Goal: Answer question/provide support

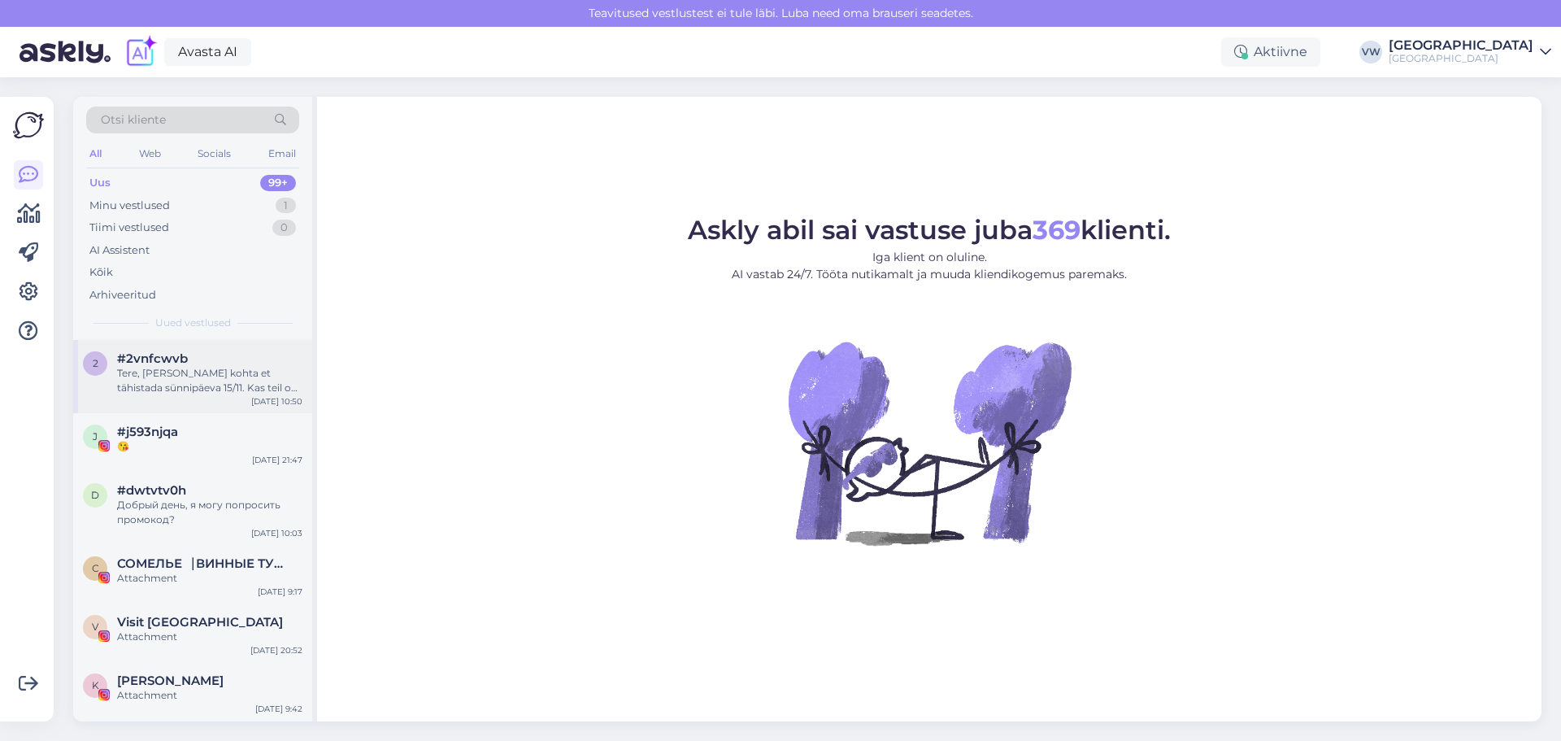
click at [214, 389] on div "Tere, [PERSON_NAME] kohta et tähistada sünnipäeva 15/11. Kas teil on eraldi ruu…" at bounding box center [209, 380] width 185 height 29
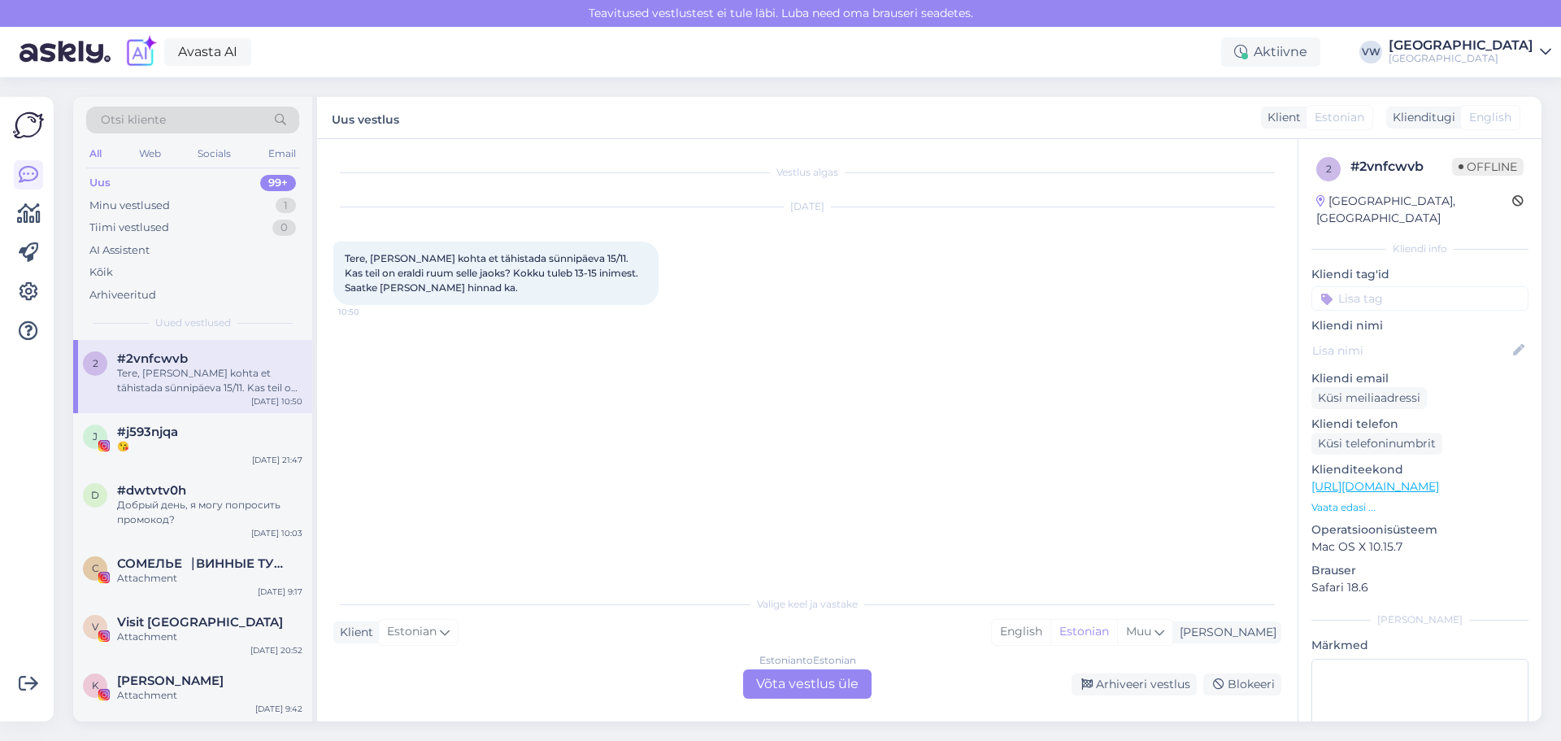
click at [791, 677] on div "Estonian to Estonian Võta vestlus üle" at bounding box center [807, 683] width 128 height 29
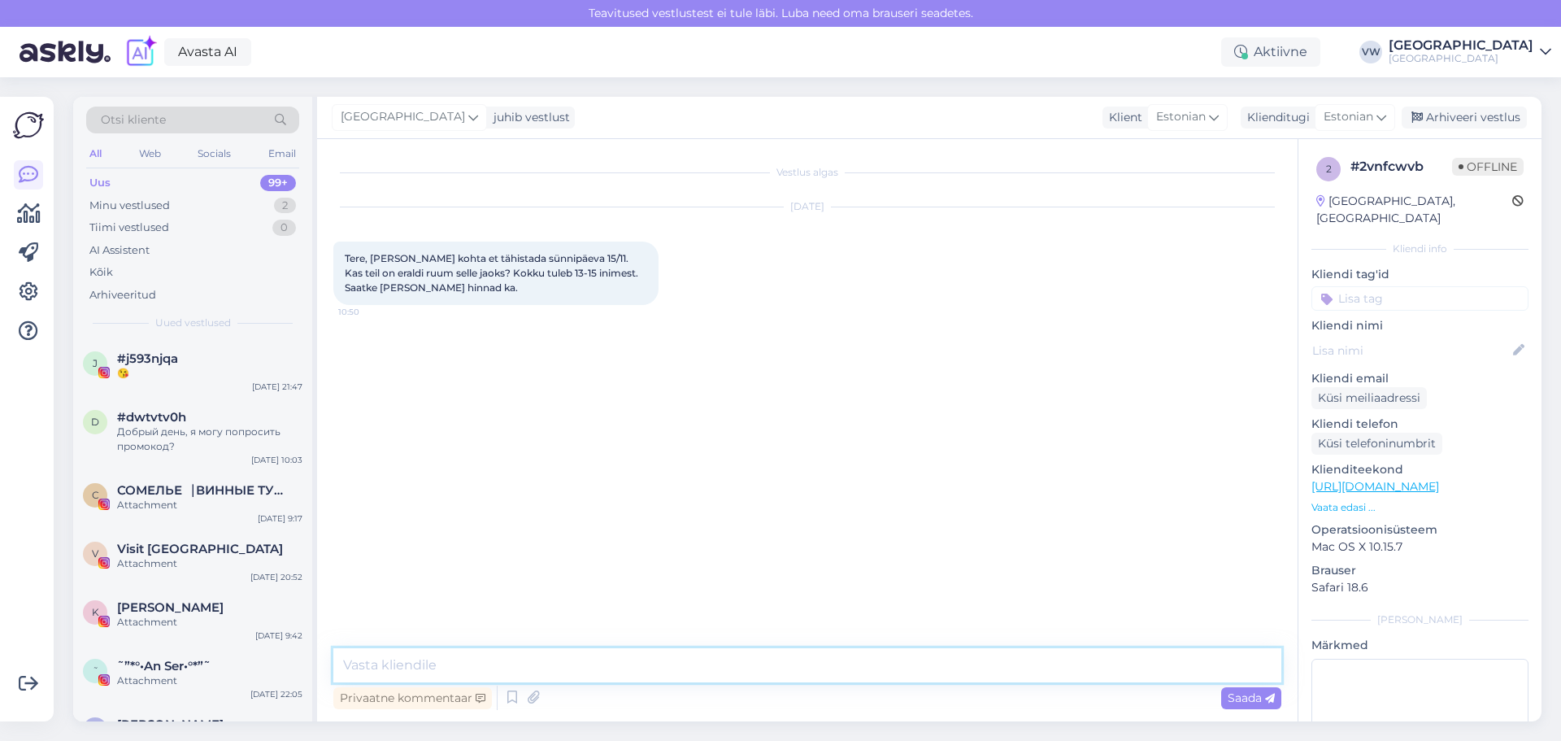
click at [692, 661] on textarea at bounding box center [807, 665] width 948 height 34
type textarea "t"
click at [719, 661] on textarea "Tervist! Jääb hetkel natuke segaseks, et [PERSON_NAME] soovite sünipäeva pidada…" at bounding box center [807, 665] width 948 height 34
click at [715, 663] on textarea "Tervist! Jääb hetkel natuke segaseks, et [PERSON_NAME] soovite sünipäeva pidada…" at bounding box center [807, 665] width 948 height 34
click at [1154, 652] on textarea "Tervist! Jääb hetkel natuke segaseks, et [PERSON_NAME] soovite sünnipäeva pidad…" at bounding box center [807, 665] width 948 height 34
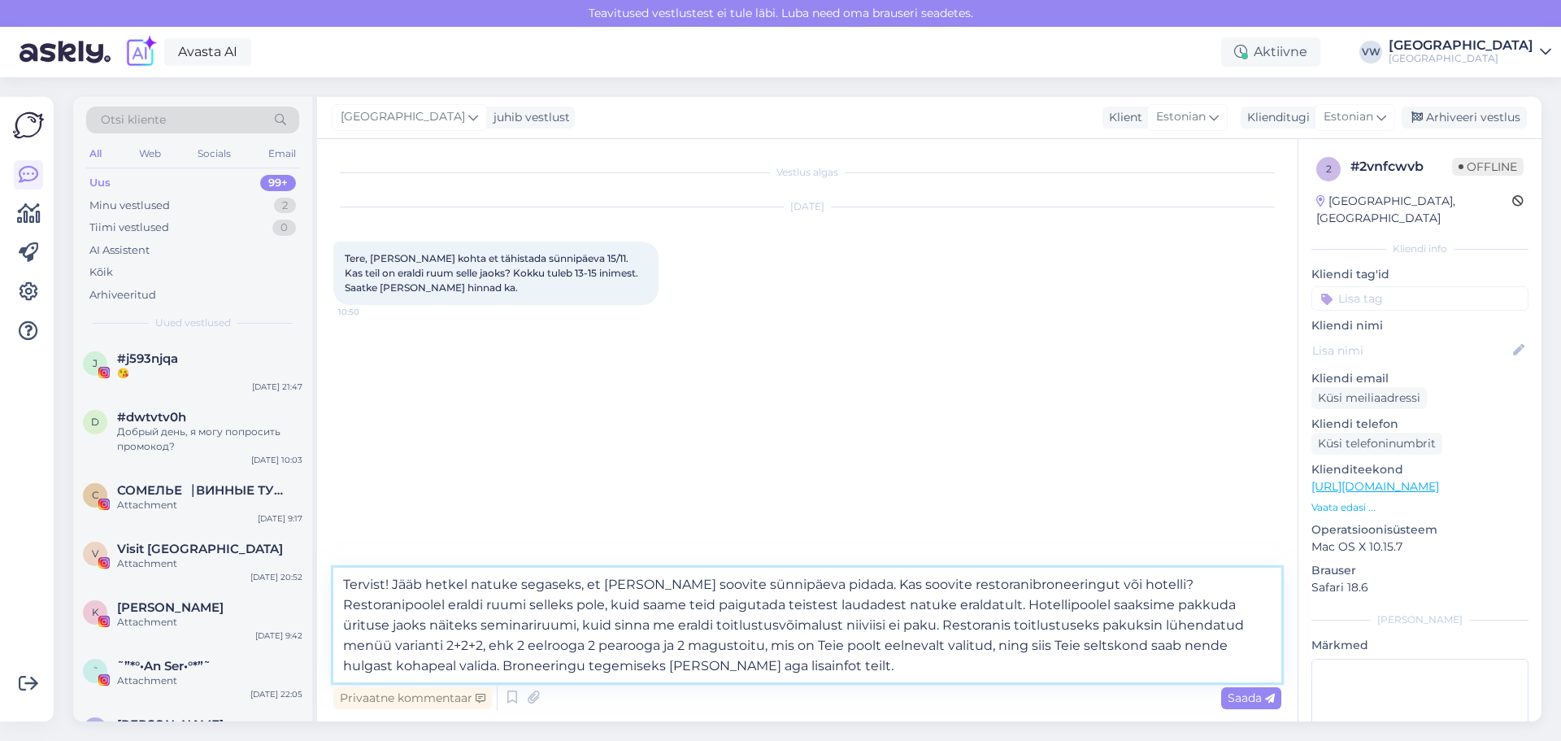
type textarea "Tervist! Jääb hetkel natuke segaseks, et [PERSON_NAME] soovite sünnipäeva pidad…"
click at [393, 578] on textarea "Tervist! Jääb hetkel natuke segaseks, et [PERSON_NAME] soovite sünnipäeva pidad…" at bounding box center [807, 624] width 948 height 115
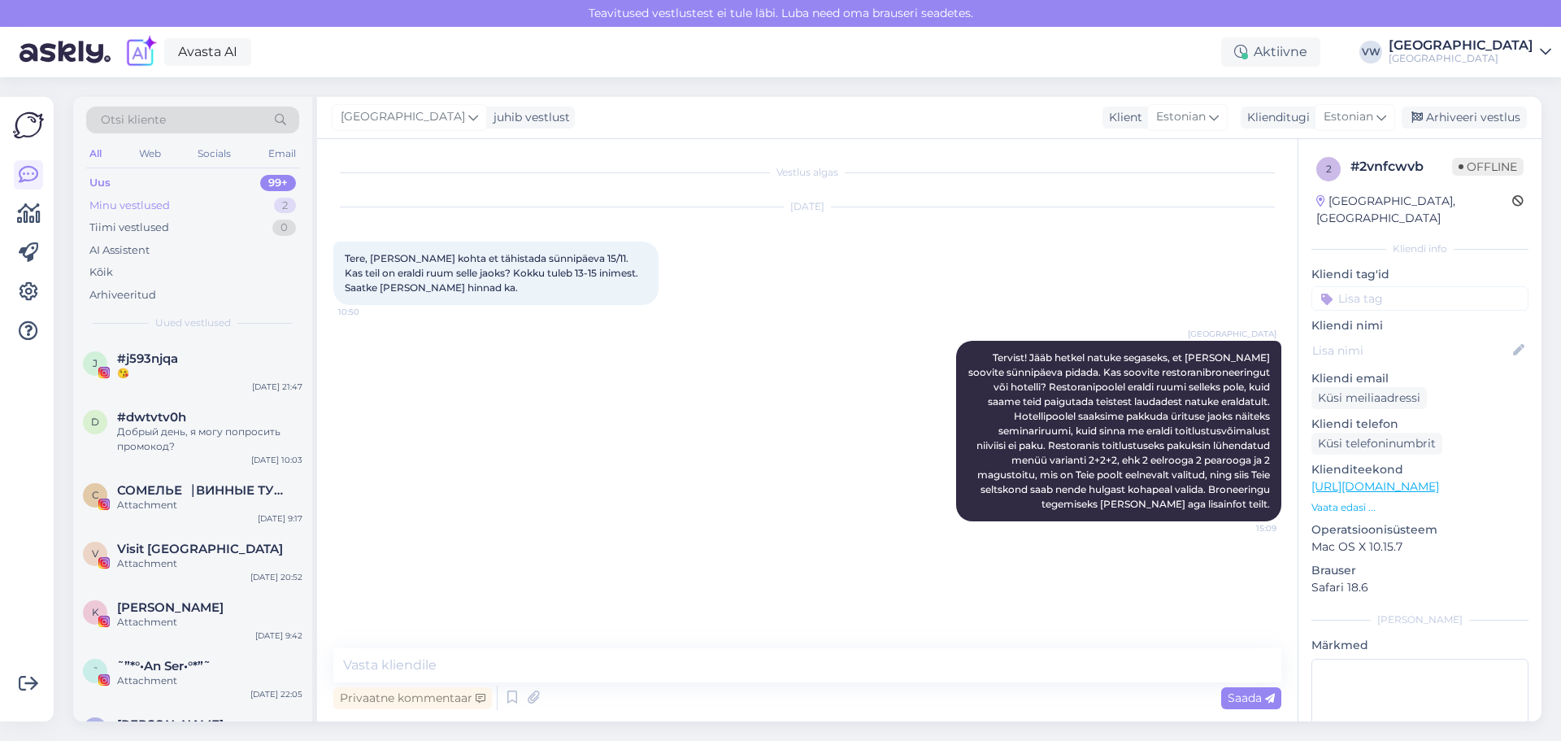
click at [208, 197] on div "Minu vestlused 2" at bounding box center [192, 205] width 213 height 23
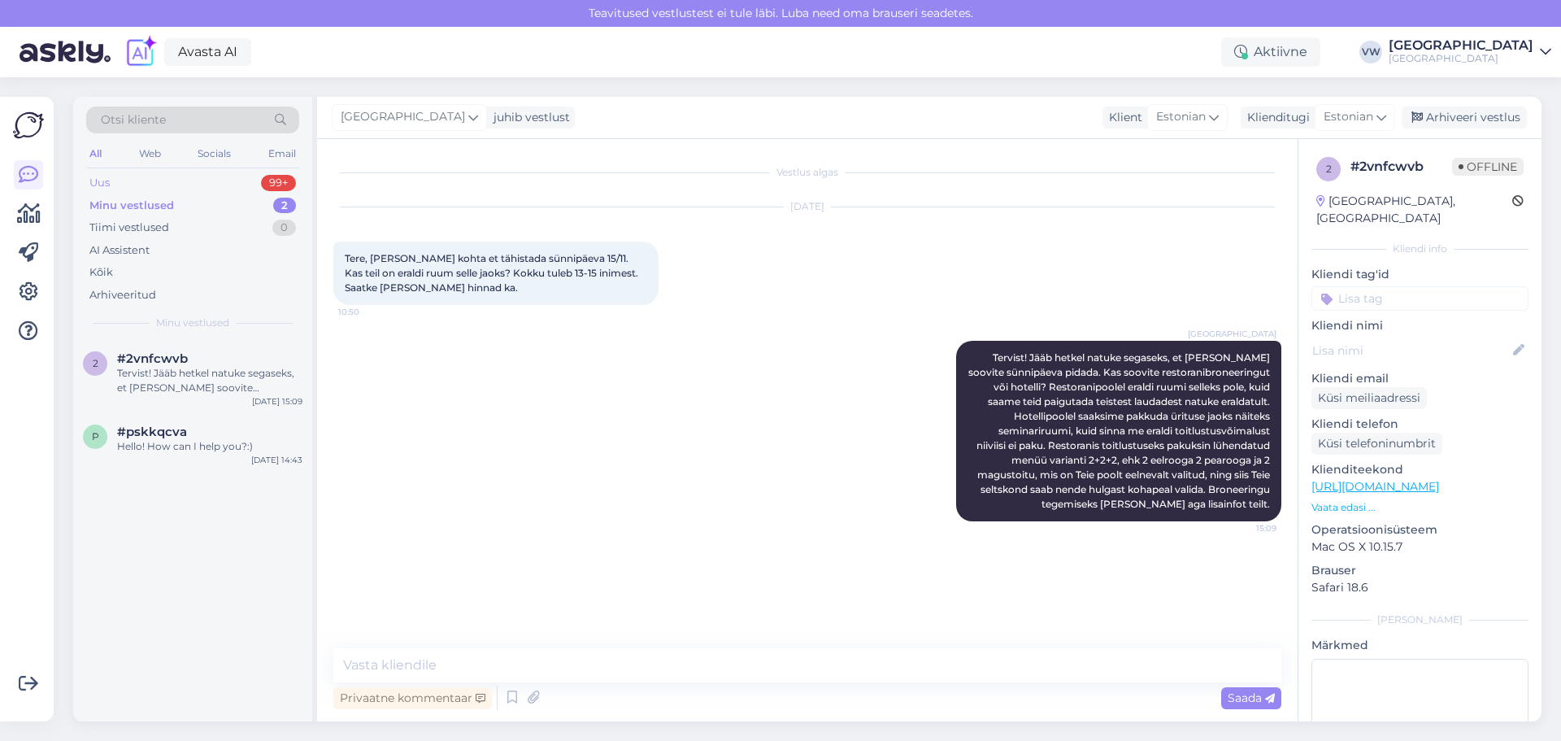
click at [208, 176] on div "Uus 99+" at bounding box center [192, 183] width 213 height 23
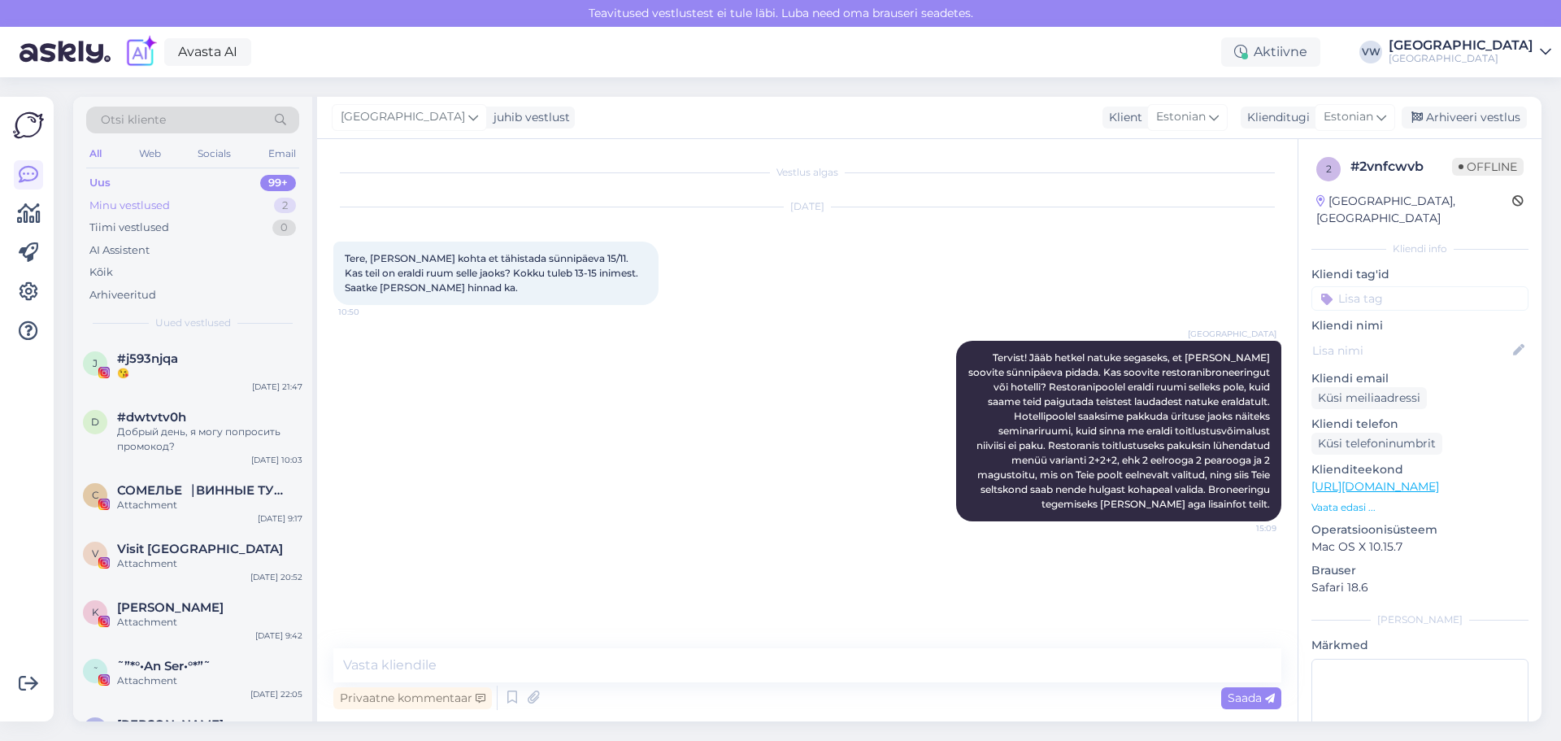
click at [211, 206] on div "Minu vestlused 2" at bounding box center [192, 205] width 213 height 23
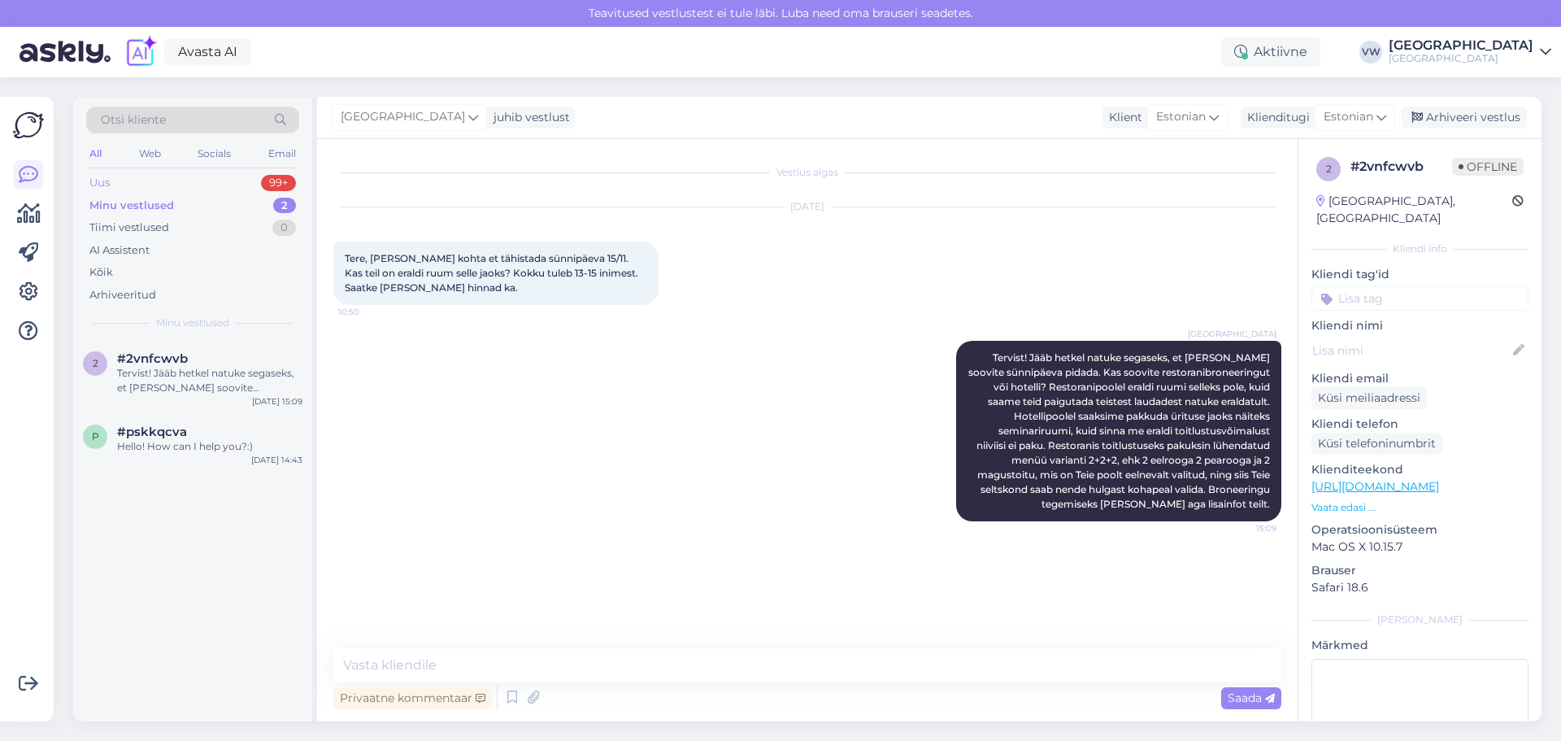
click at [213, 185] on div "Uus 99+" at bounding box center [192, 183] width 213 height 23
